Goal: Information Seeking & Learning: Learn about a topic

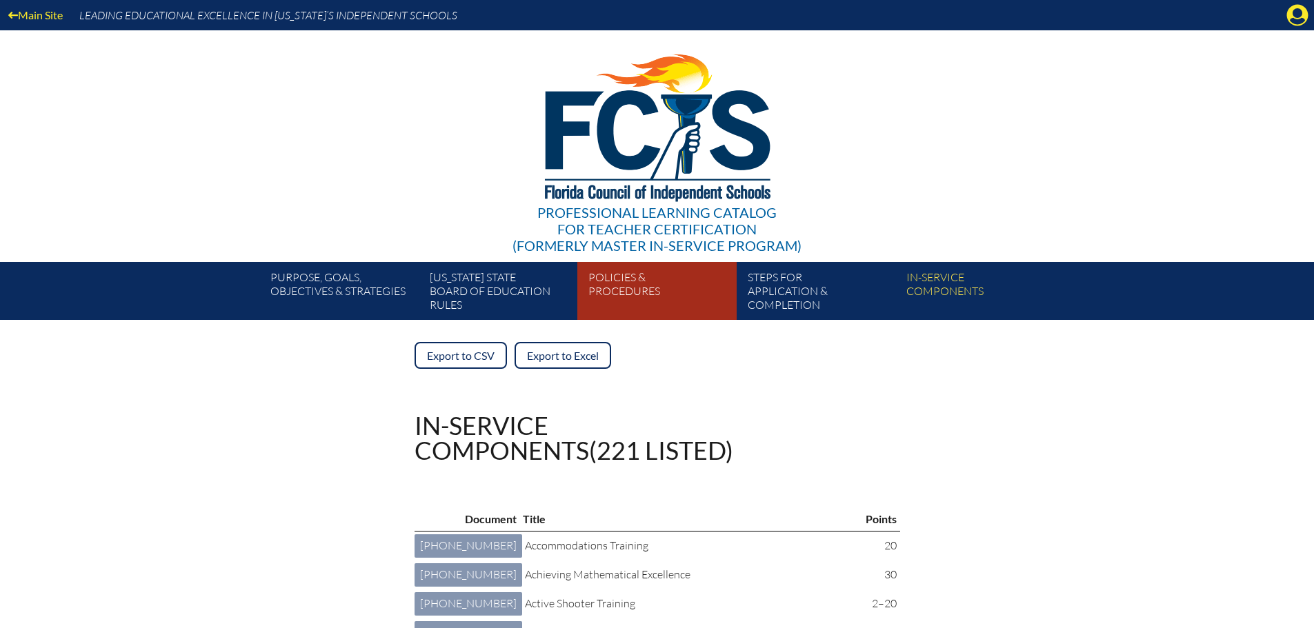
click at [643, 280] on link "Policies & Procedures" at bounding box center [662, 294] width 159 height 52
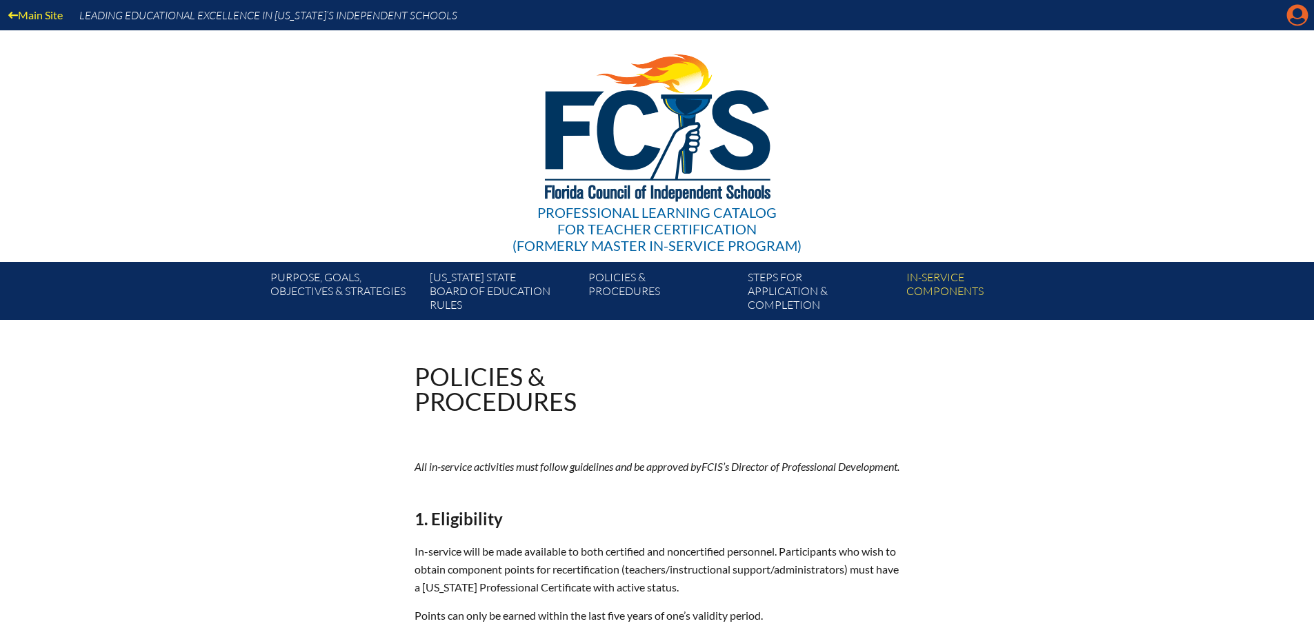
click at [1301, 16] on icon at bounding box center [1297, 15] width 21 height 21
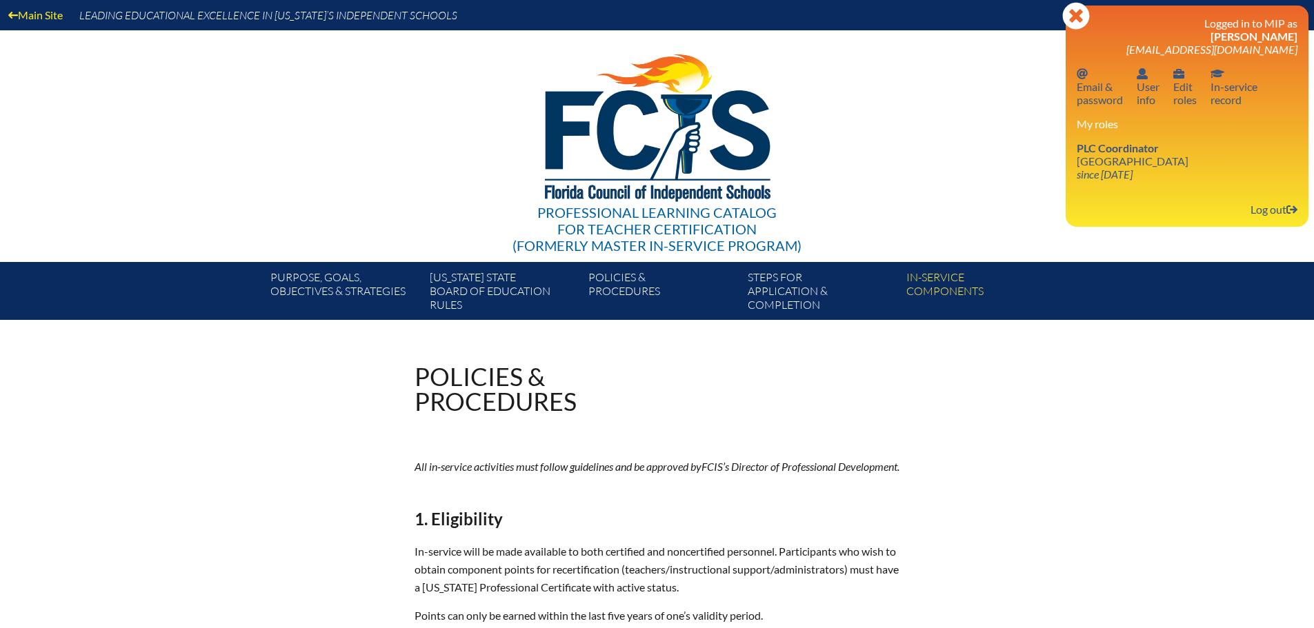
click at [1109, 137] on div "My roles PLC Coordinator [GEOGRAPHIC_DATA] since [DATE]" at bounding box center [1186, 148] width 221 height 63
click at [1105, 151] on span "PLC Coordinator" at bounding box center [1117, 147] width 82 height 13
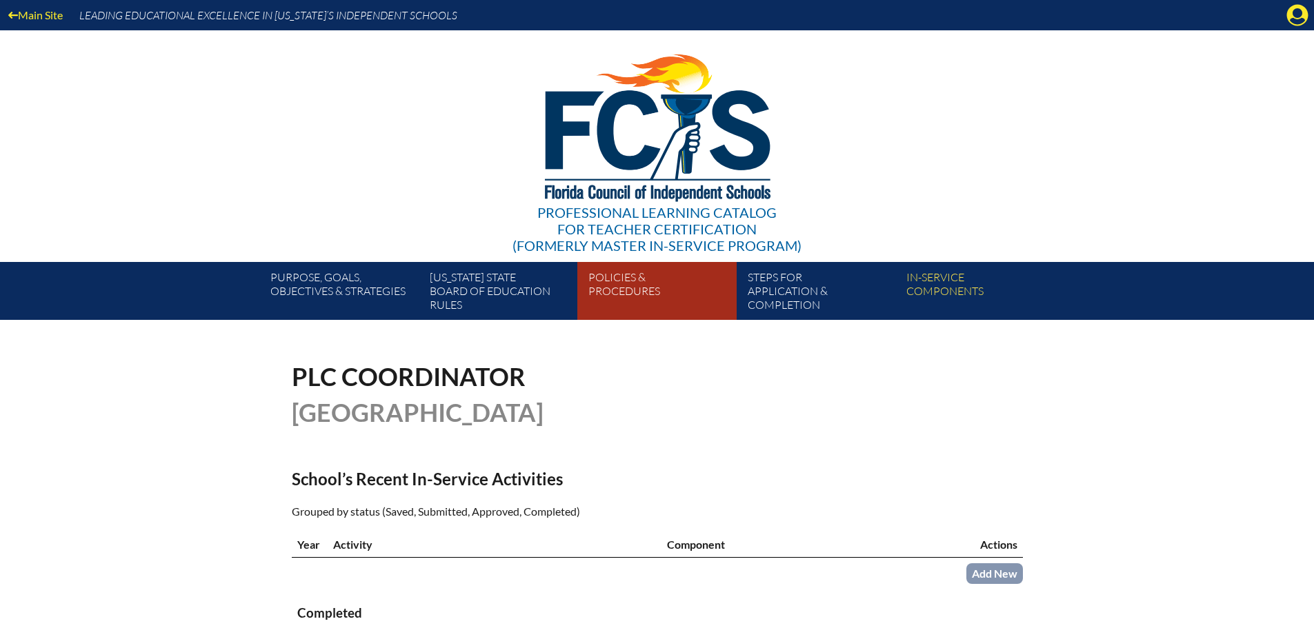
click at [613, 292] on link "Policies & Procedures" at bounding box center [662, 294] width 159 height 52
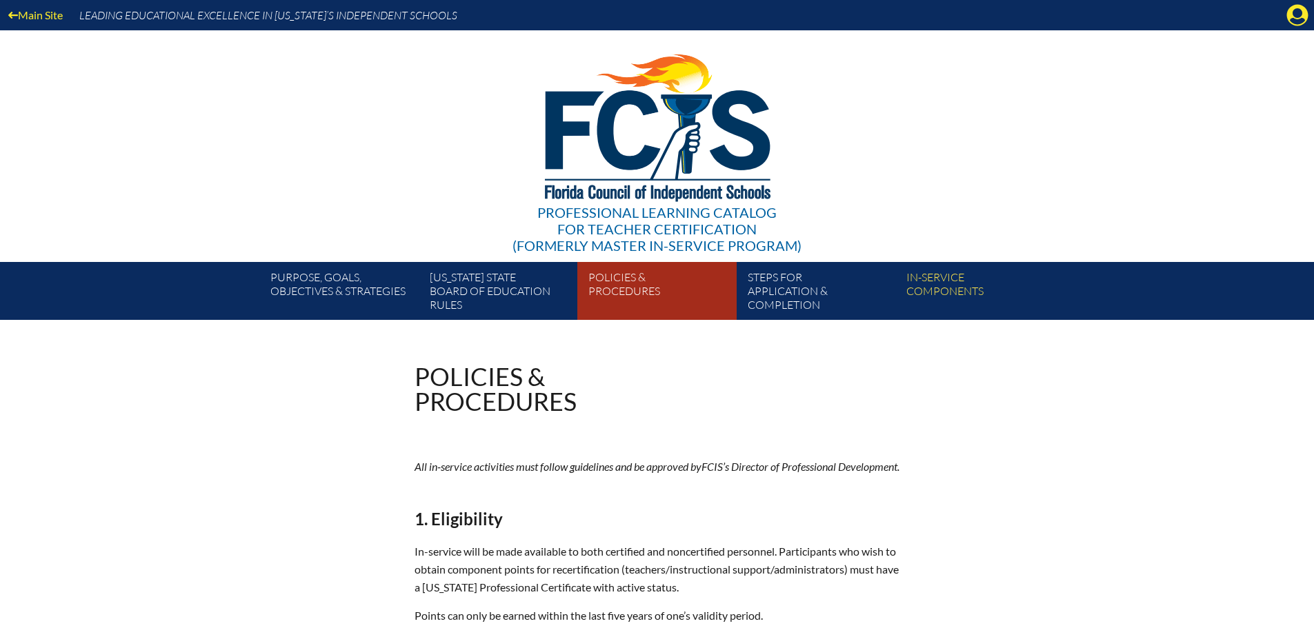
click at [650, 297] on link "Policies & Procedures" at bounding box center [662, 294] width 159 height 52
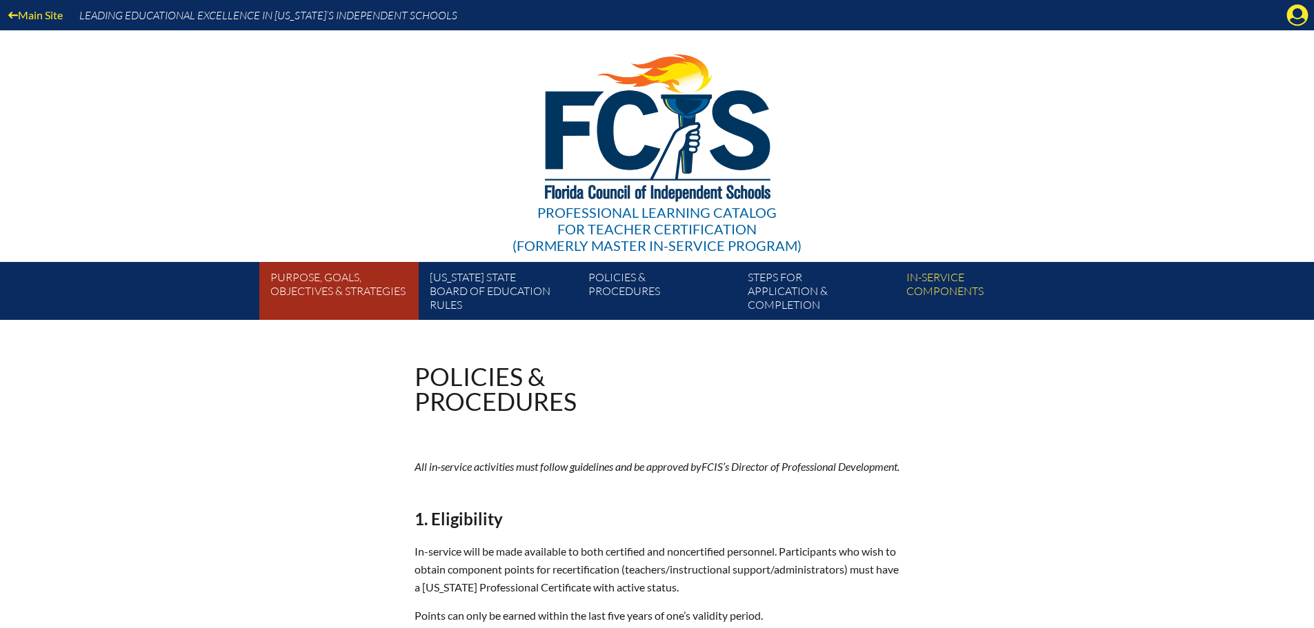
click at [303, 288] on link "Purpose, goals, objectives & strategies" at bounding box center [344, 294] width 159 height 52
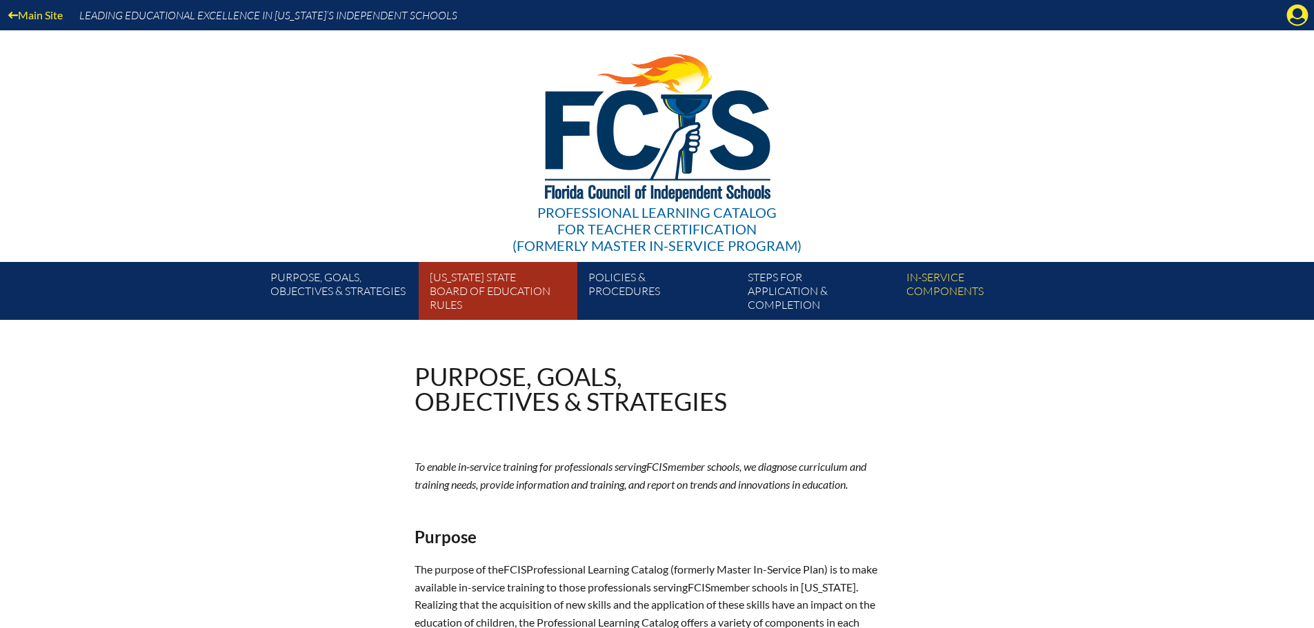
click at [461, 292] on link "Florida State Board of Education rules" at bounding box center [503, 294] width 159 height 52
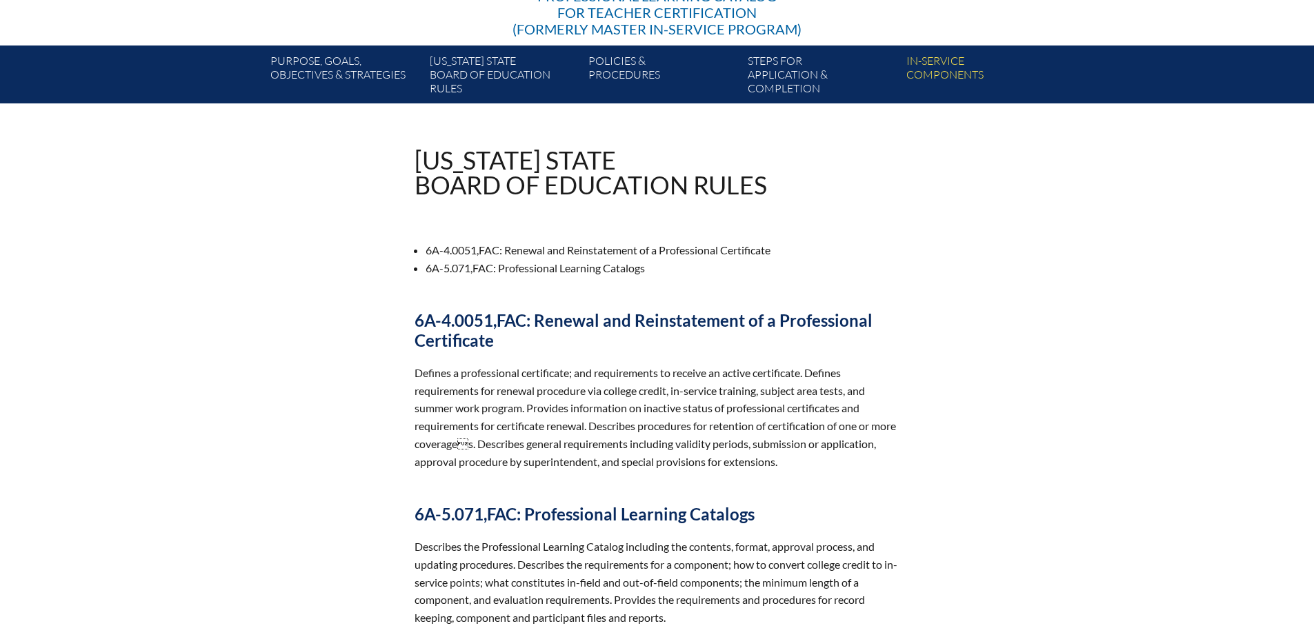
scroll to position [170, 0]
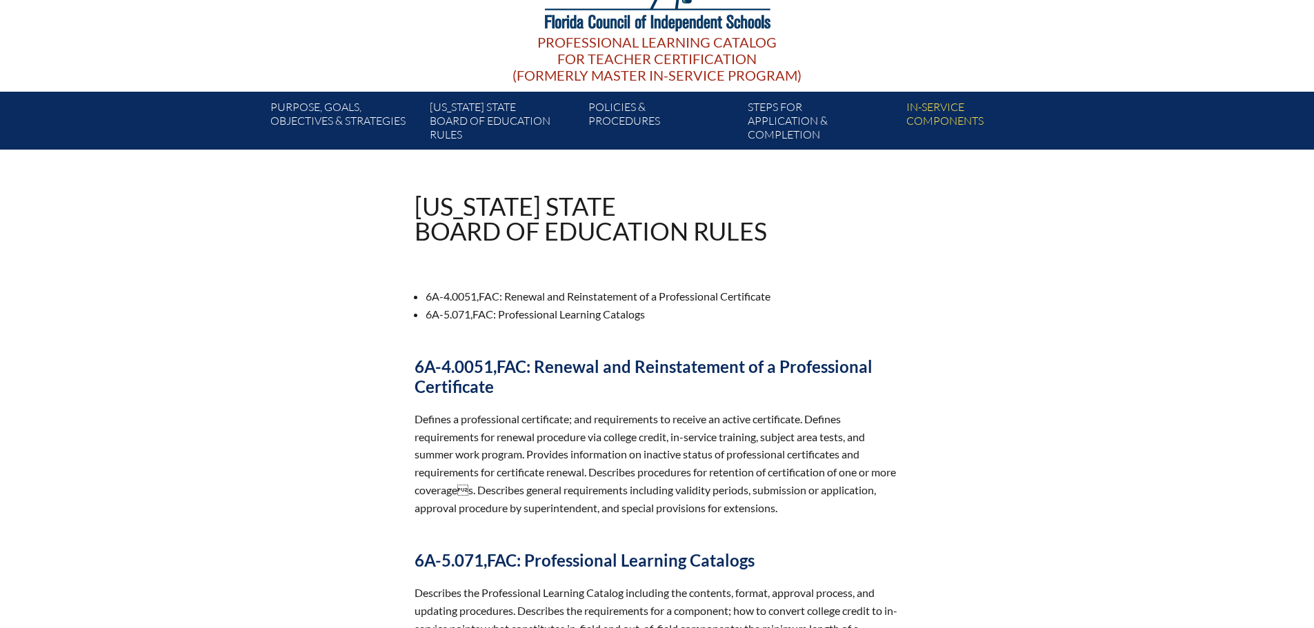
click at [579, 52] on span "for Teacher Certification" at bounding box center [656, 58] width 199 height 17
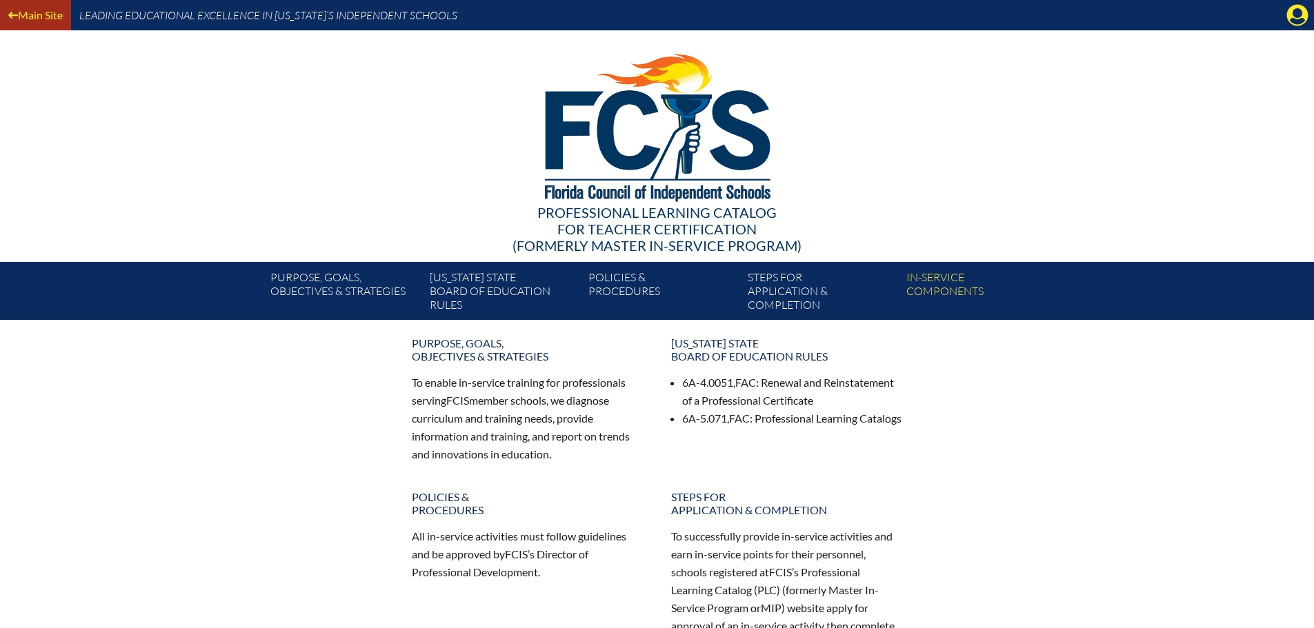
click at [28, 13] on link "Main Site" at bounding box center [36, 15] width 66 height 19
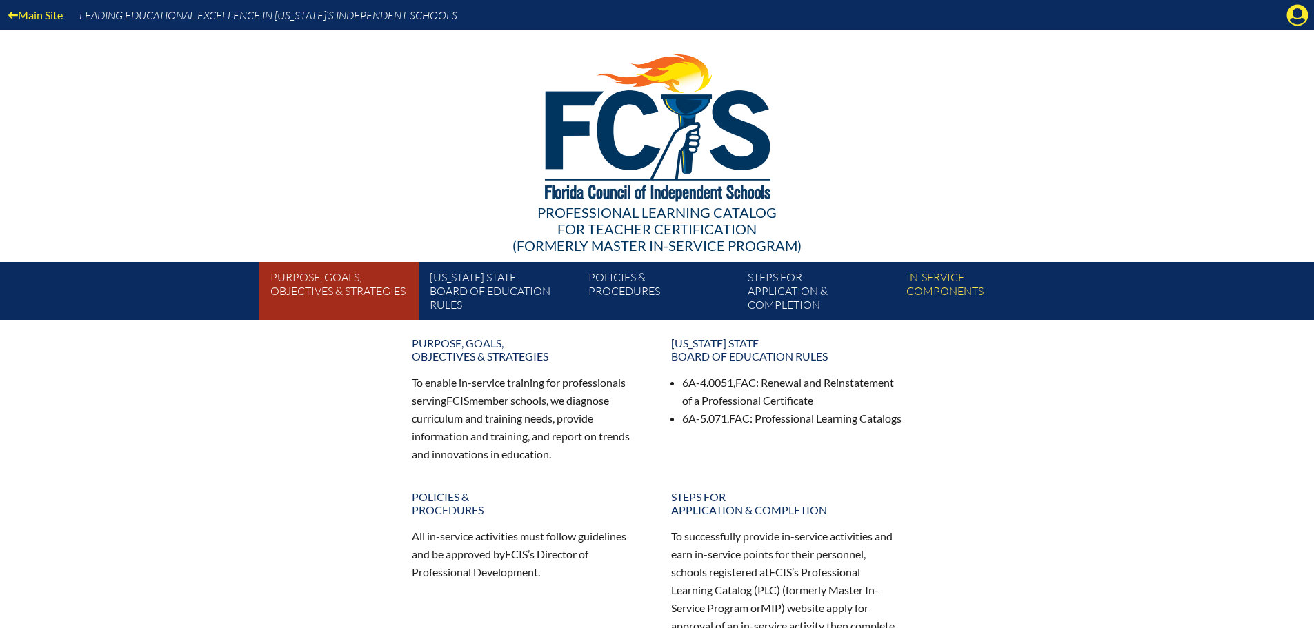
click at [373, 285] on link "Purpose, goals, objectives & strategies" at bounding box center [344, 294] width 159 height 52
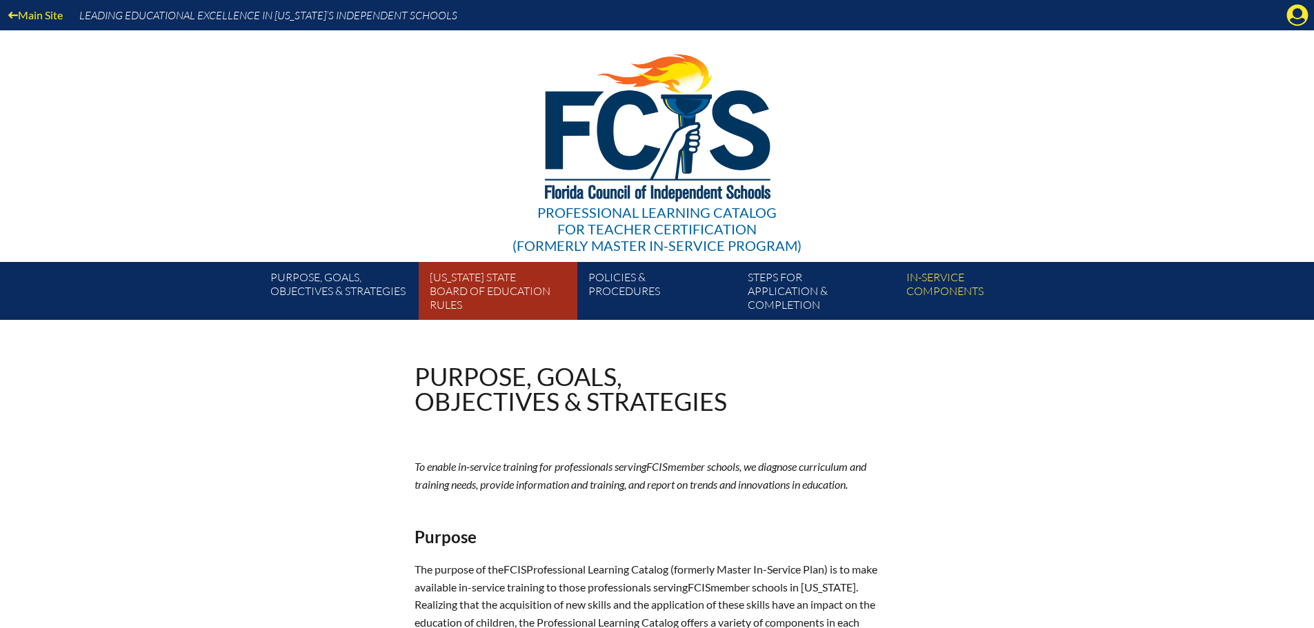
click at [470, 290] on link "Florida State Board of Education rules" at bounding box center [503, 294] width 159 height 52
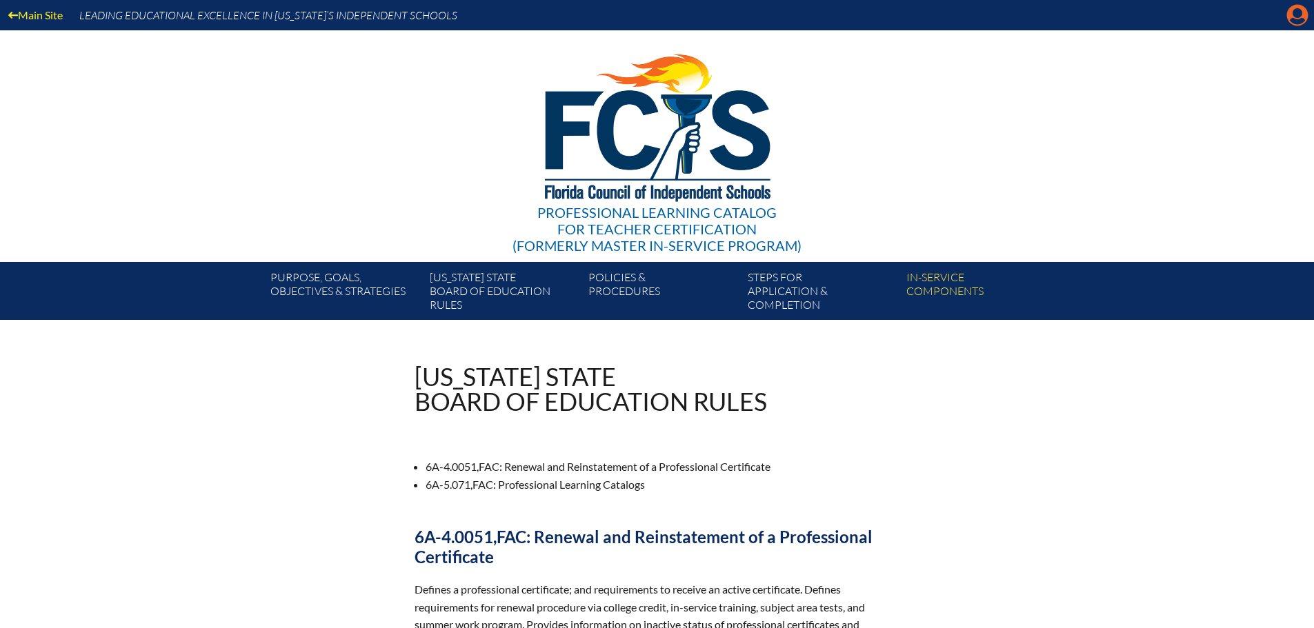
click at [1294, 12] on icon "Manage account" at bounding box center [1297, 15] width 22 height 22
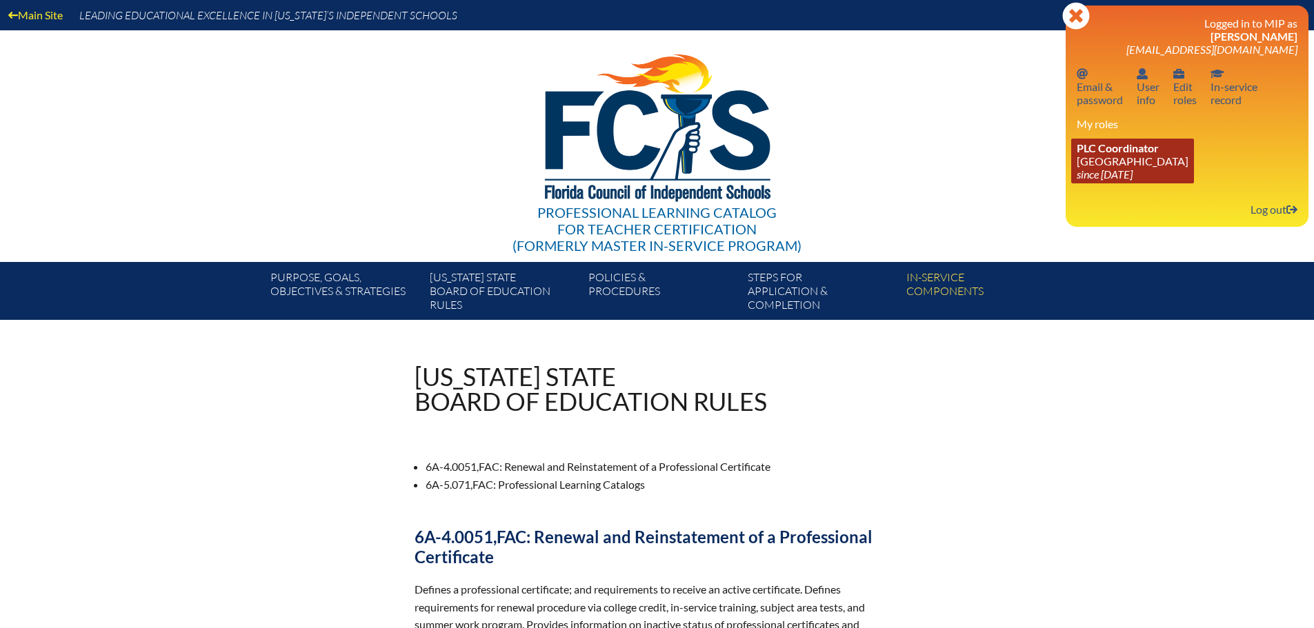
click at [1120, 147] on span "PLC Coordinator" at bounding box center [1117, 147] width 82 height 13
